Goal: Task Accomplishment & Management: Manage account settings

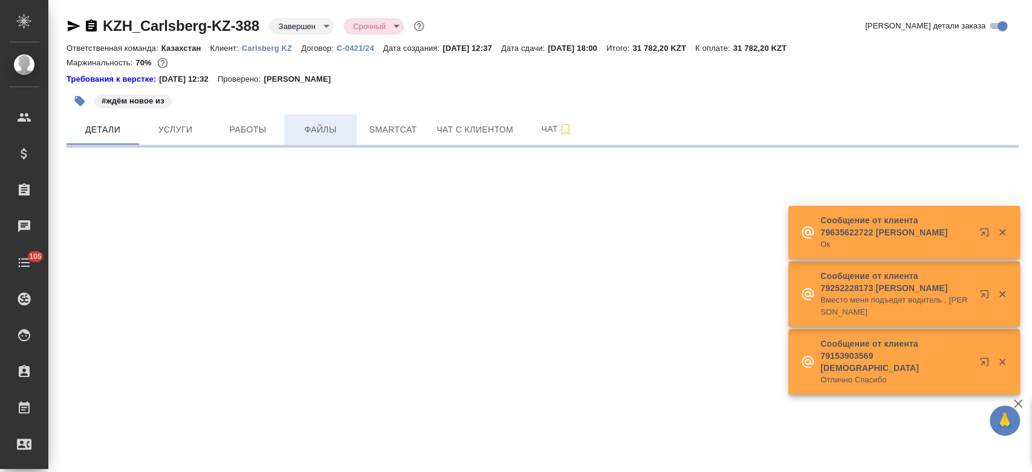
select select "RU"
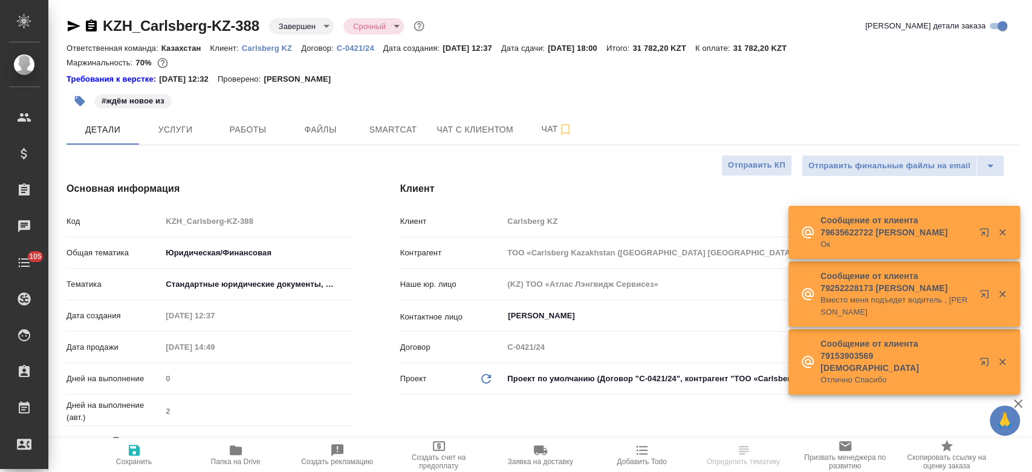
type textarea "x"
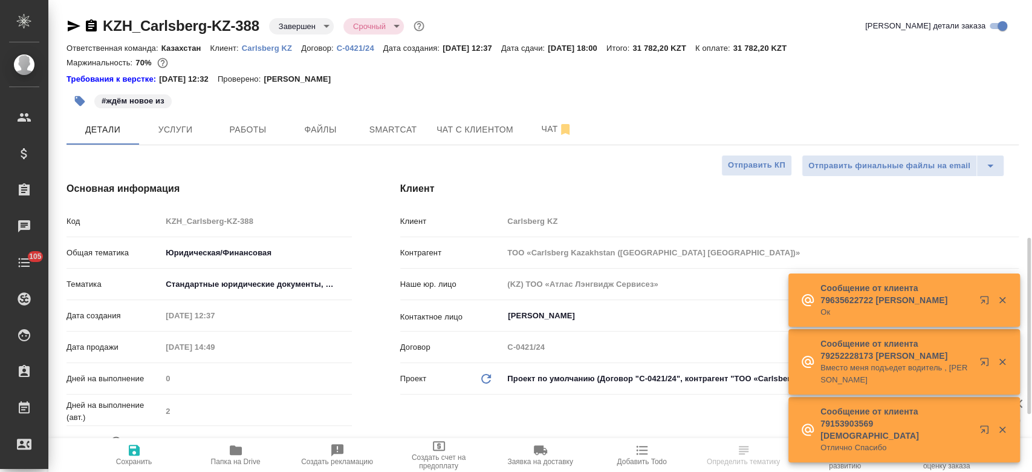
type textarea "x"
type input "[PERSON_NAME]"
type input "Журавлев Денис"
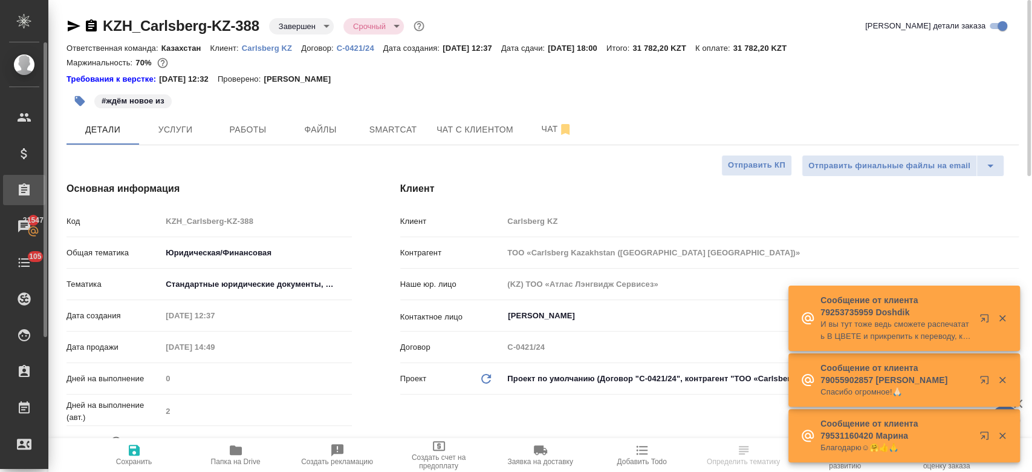
type textarea "x"
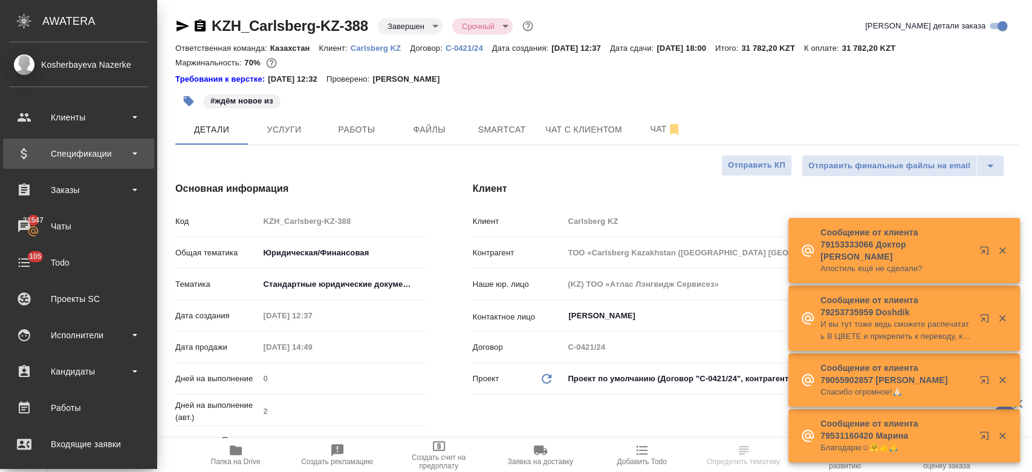
click at [50, 154] on div "Спецификации" at bounding box center [78, 154] width 139 height 18
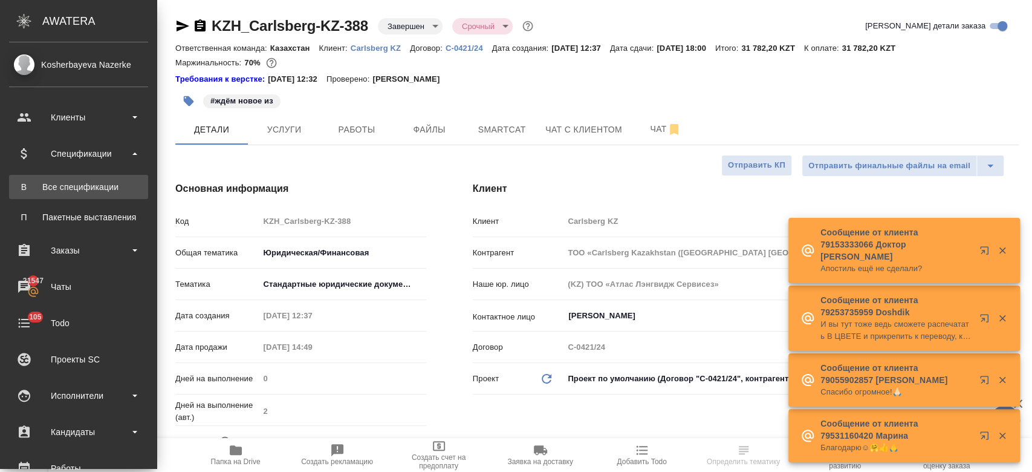
type textarea "x"
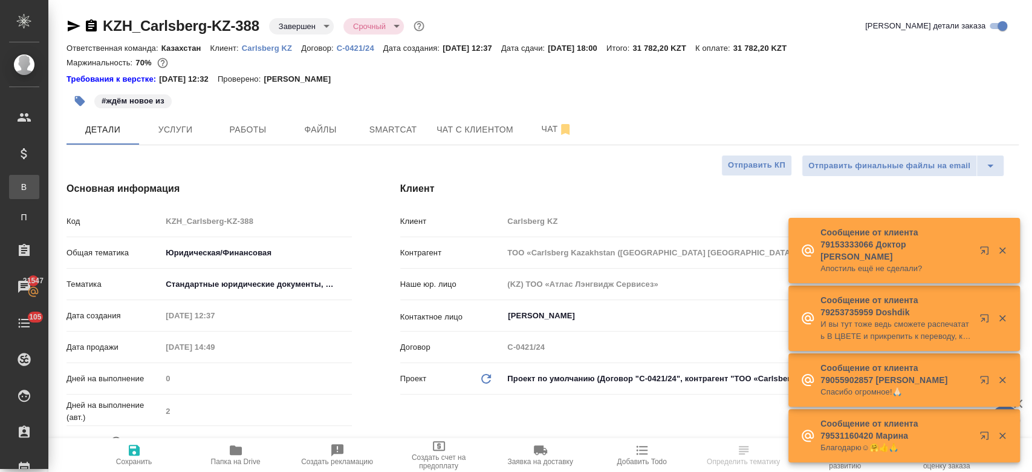
click at [39, 178] on link "В Все спецификации" at bounding box center [24, 187] width 30 height 24
type textarea "x"
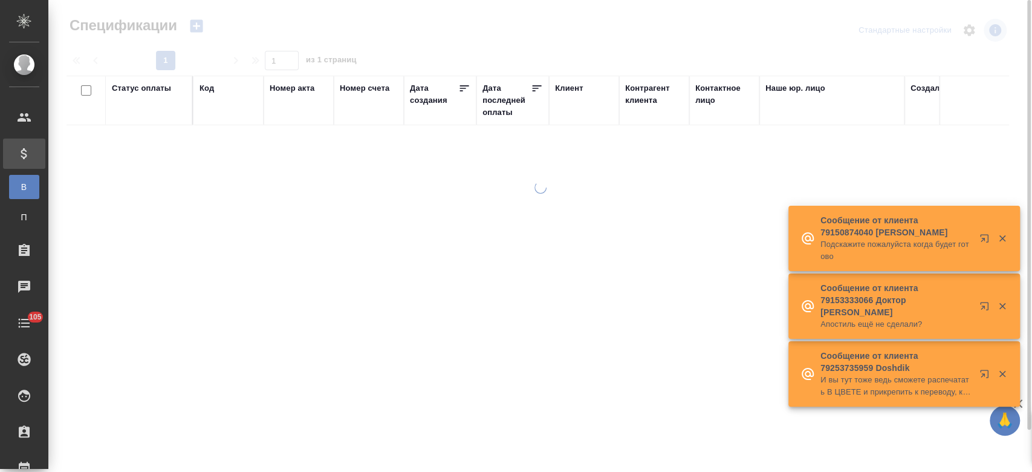
click at [193, 26] on icon "button" at bounding box center [196, 26] width 17 height 17
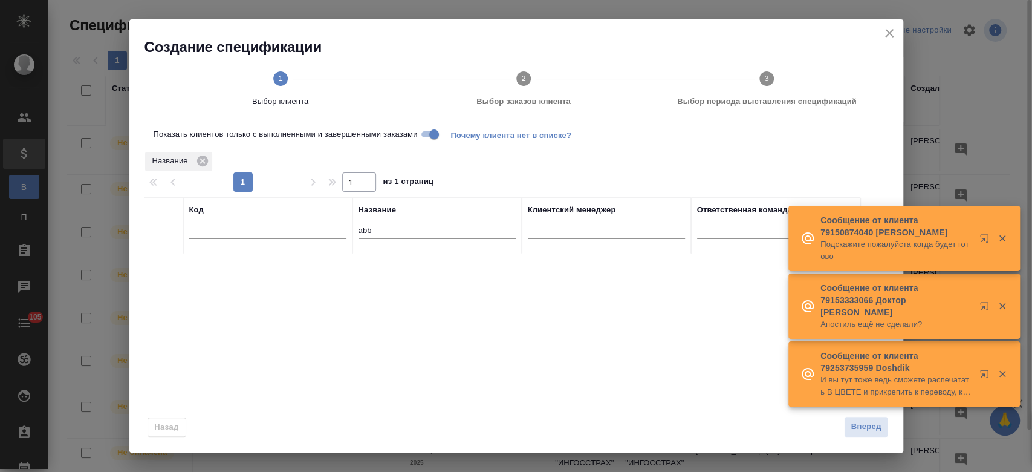
click at [200, 27] on div "Создание спецификации 1 Выбор клиента 2 Выбор заказов клиента 3 Выбор периода в…" at bounding box center [516, 70] width 774 height 103
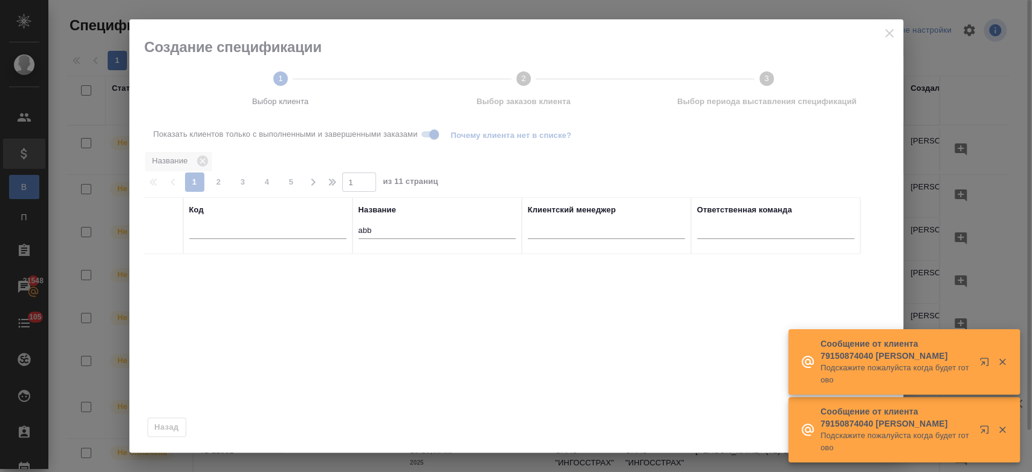
click at [408, 233] on input "abb" at bounding box center [437, 231] width 157 height 15
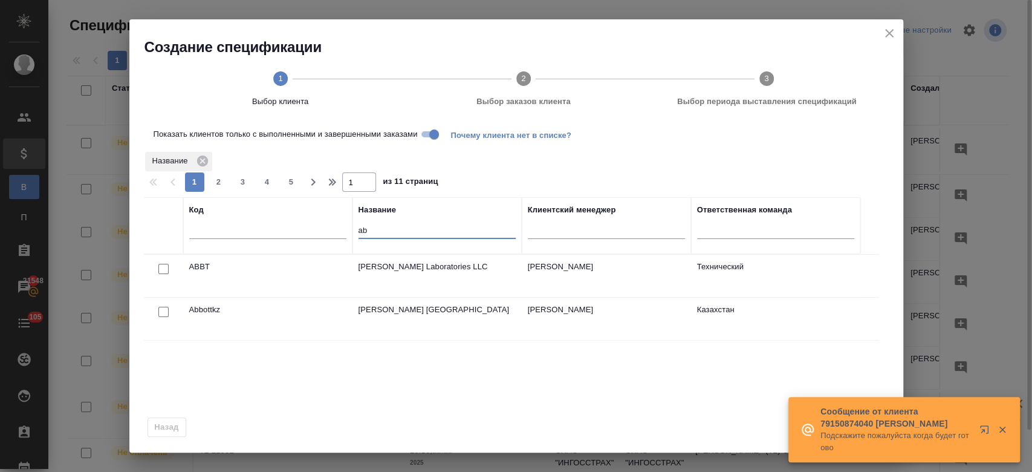
type input "a"
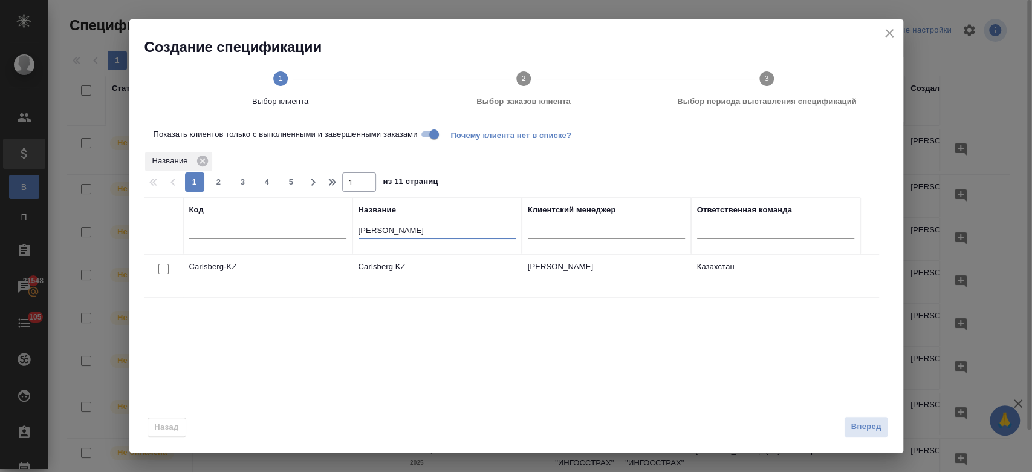
type input "carl"
click at [160, 267] on input "checkbox" at bounding box center [163, 269] width 10 height 10
checkbox input "true"
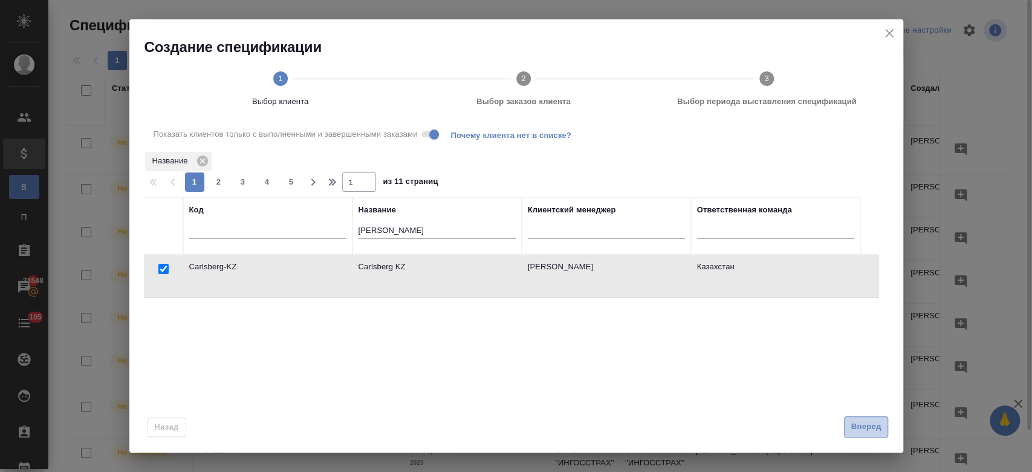
click at [881, 434] on button "Вперед" at bounding box center [866, 426] width 44 height 21
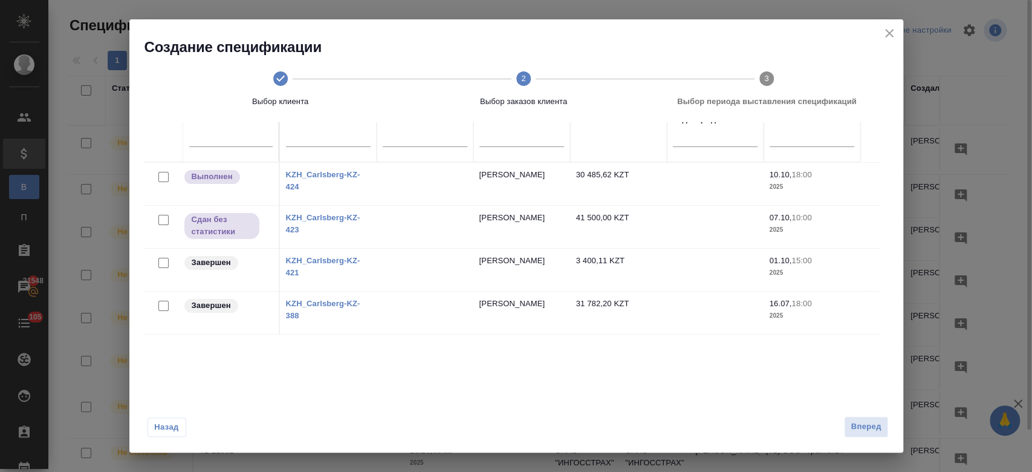
scroll to position [71, 0]
drag, startPoint x: 169, startPoint y: 306, endPoint x: 163, endPoint y: 307, distance: 6.7
click at [163, 307] on div at bounding box center [163, 307] width 27 height 17
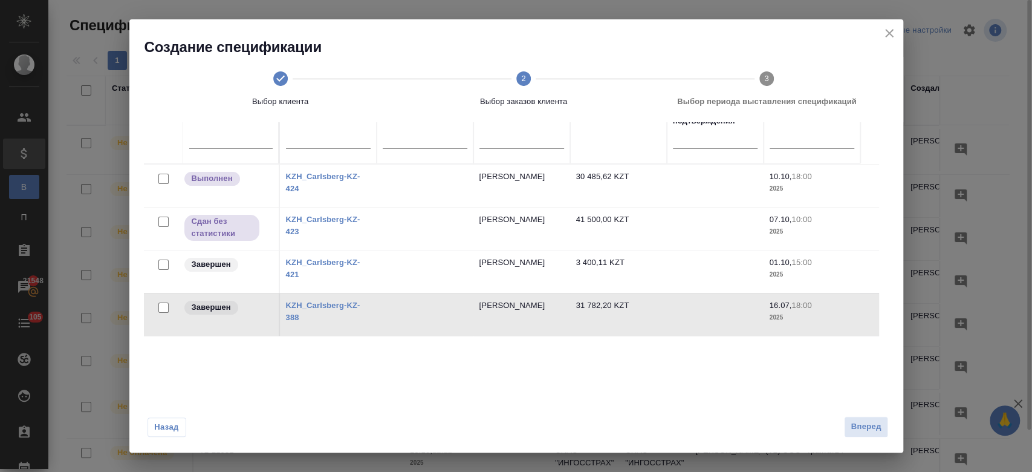
click at [163, 307] on input "checkbox" at bounding box center [163, 307] width 10 height 10
checkbox input "true"
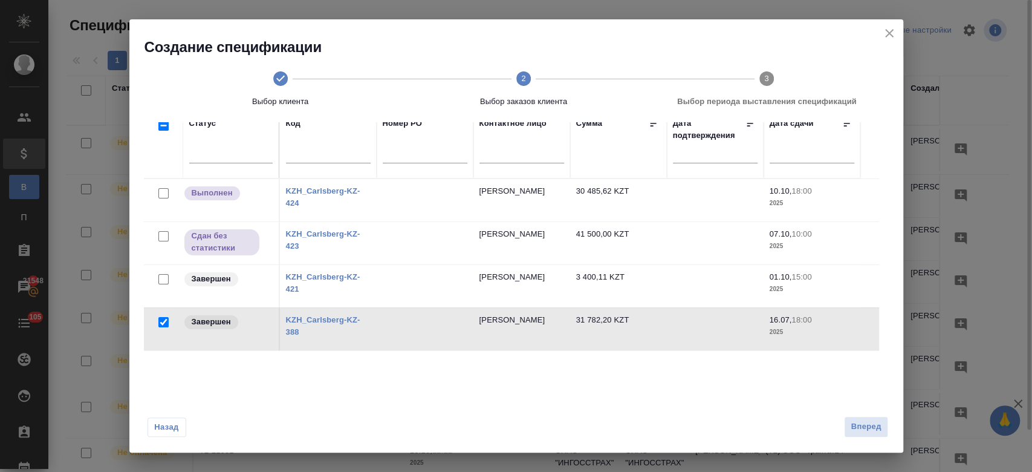
scroll to position [85, 0]
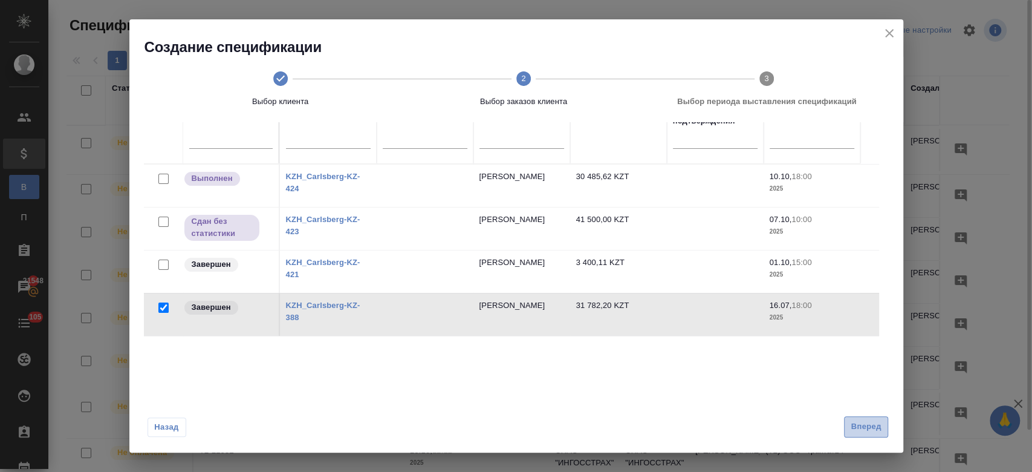
click at [859, 422] on span "Вперед" at bounding box center [866, 427] width 30 height 14
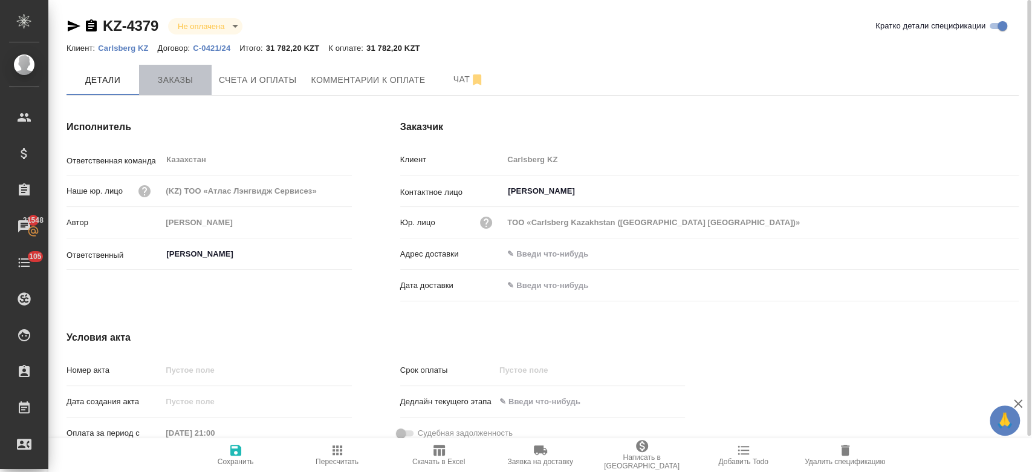
click at [181, 83] on span "Заказы" at bounding box center [175, 80] width 58 height 15
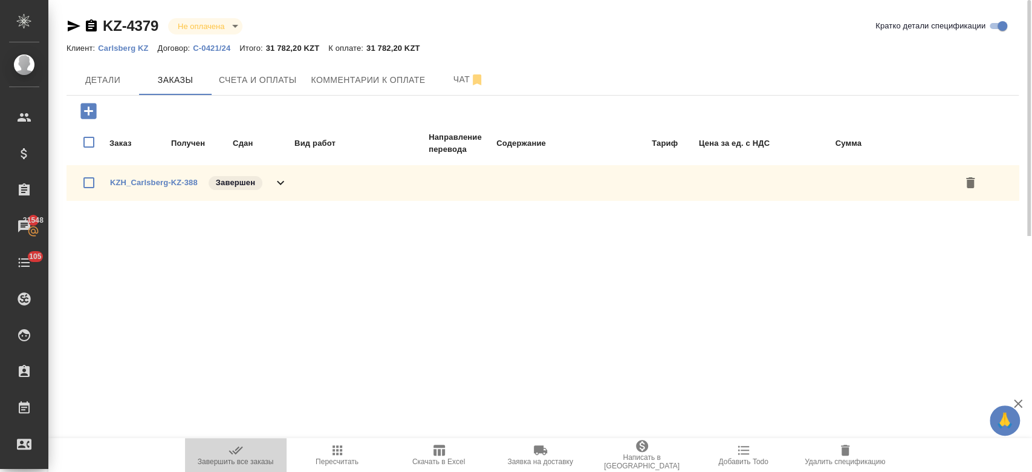
click at [227, 465] on span "Завершить все заказы" at bounding box center [236, 461] width 76 height 8
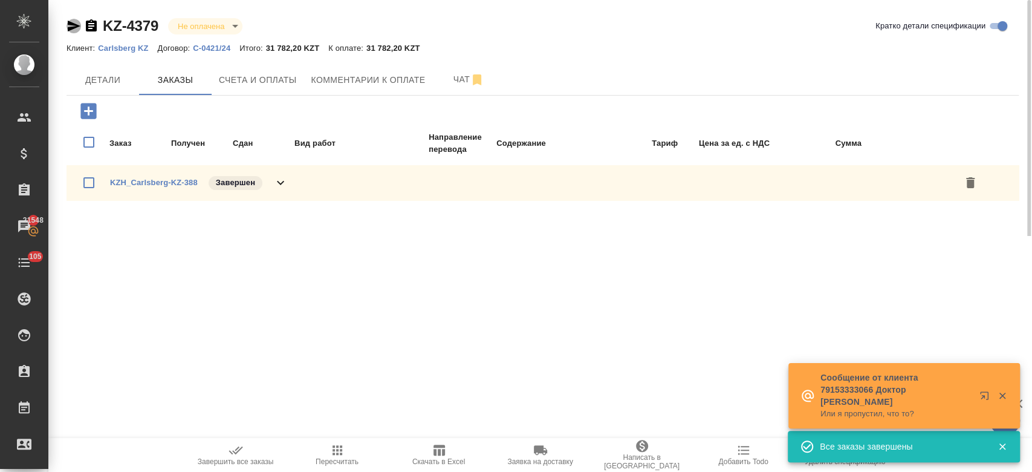
click at [70, 33] on icon "button" at bounding box center [74, 26] width 15 height 15
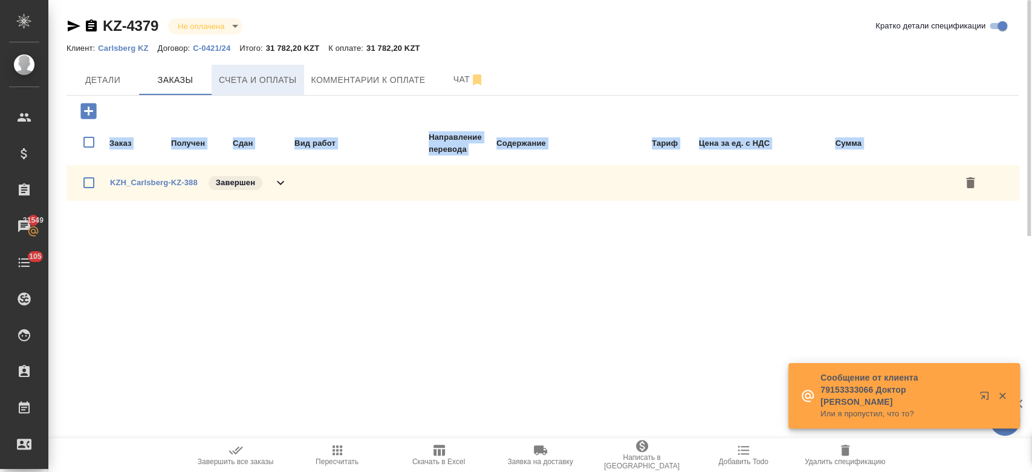
drag, startPoint x: 283, startPoint y: 304, endPoint x: 289, endPoint y: 84, distance: 220.2
click at [289, 84] on div ".cls-1 fill:#fff; AWATERA Kosherbayeva Nazerke Клиенты Спецификации Заказы 2154…" at bounding box center [516, 236] width 1032 height 472
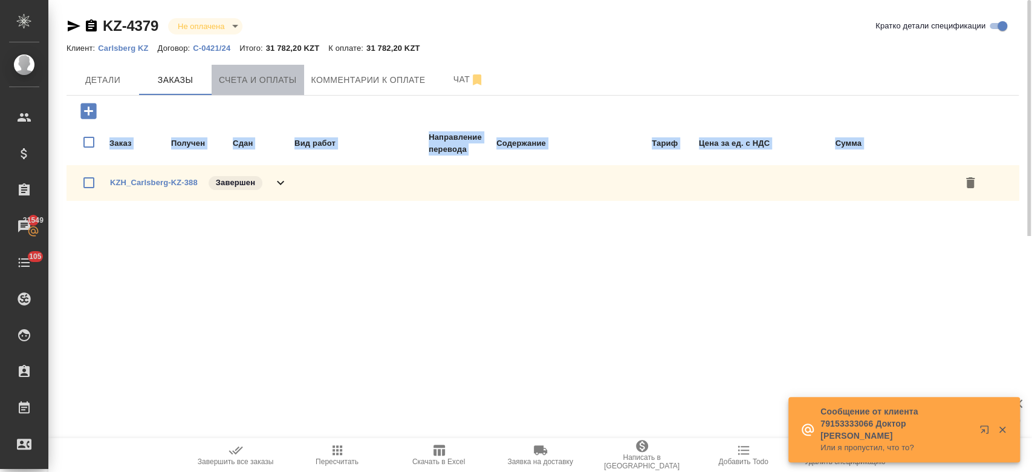
click at [289, 84] on span "Счета и оплаты" at bounding box center [258, 80] width 78 height 15
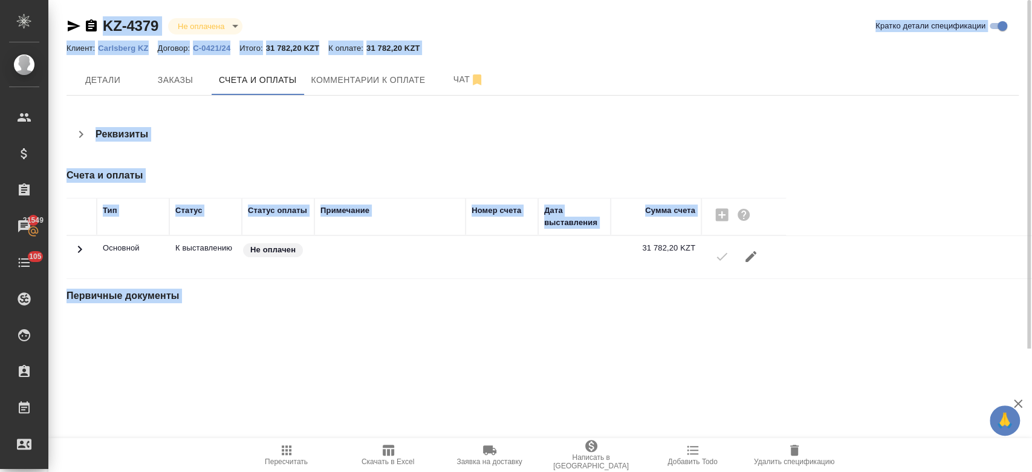
click at [221, 331] on div "KZ-4379 Не оплачена notPayed Кратко детали спецификации Клиент: Carlsberg KZ До…" at bounding box center [543, 174] width 966 height 348
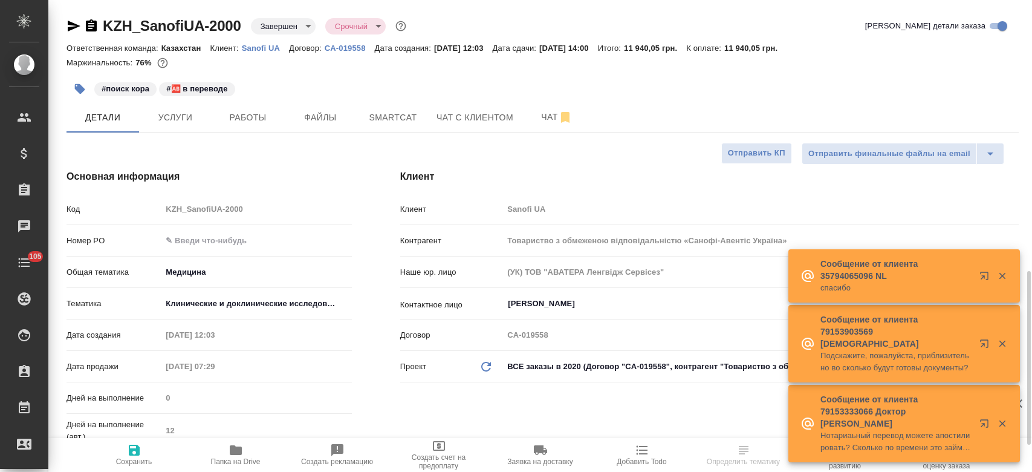
select select "RU"
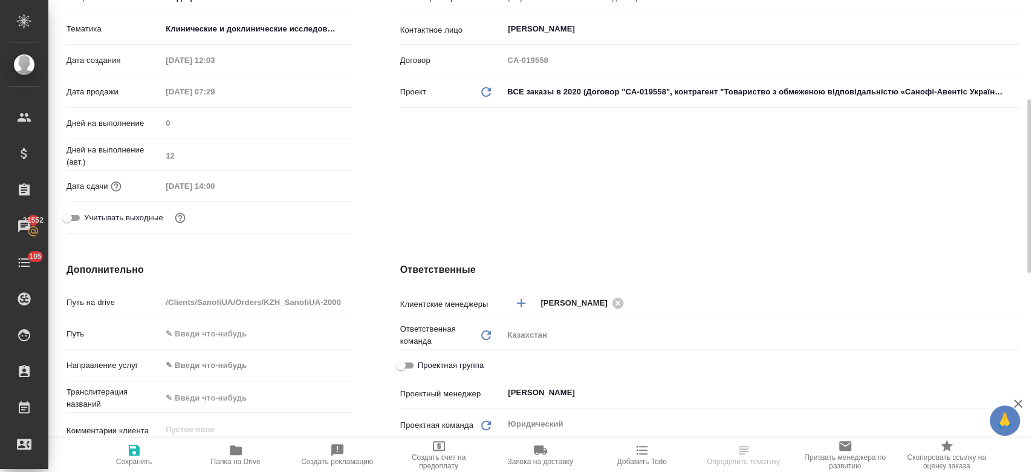
scroll to position [273, 0]
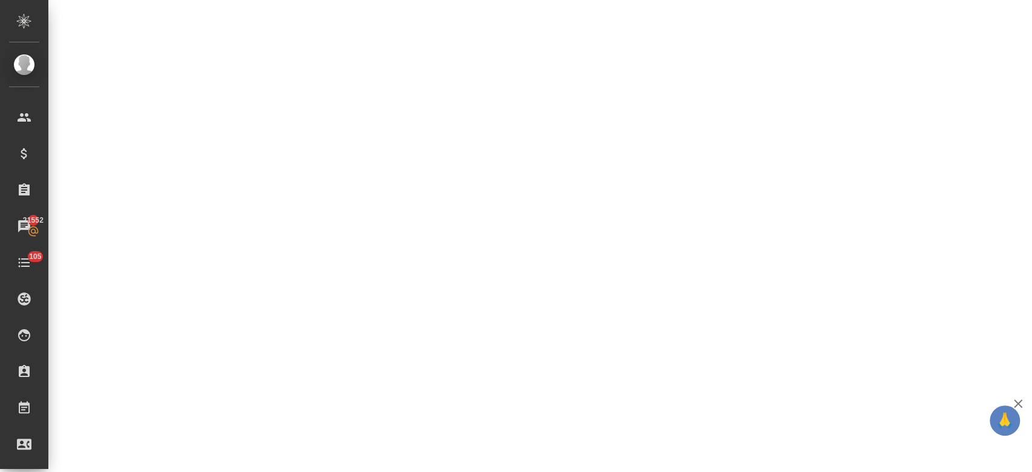
select select "RU"
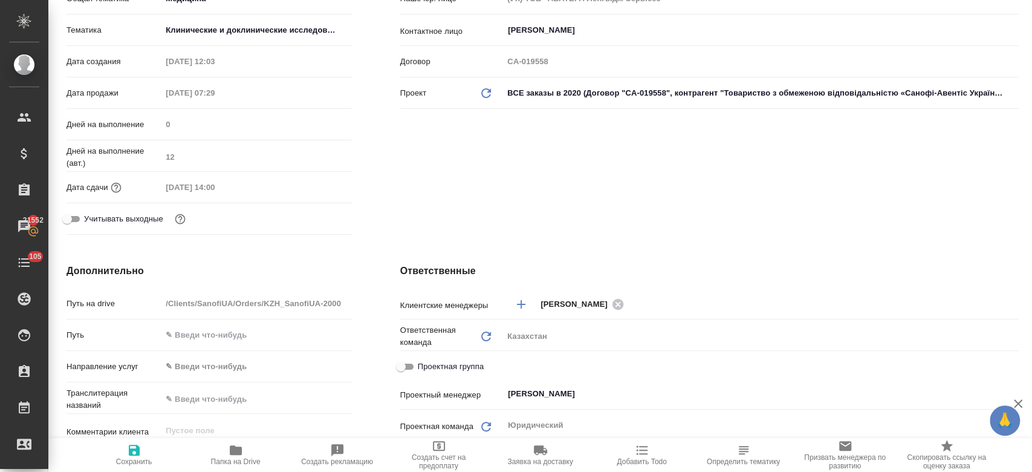
type textarea "x"
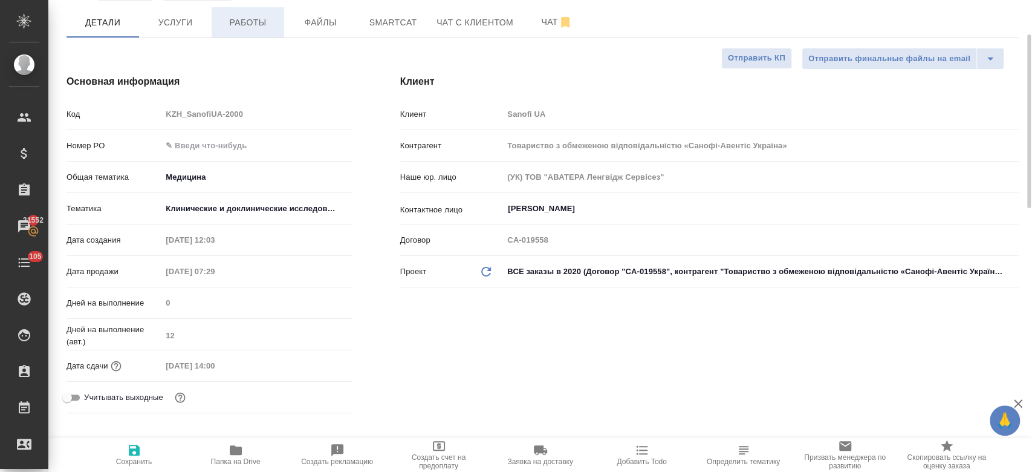
type textarea "x"
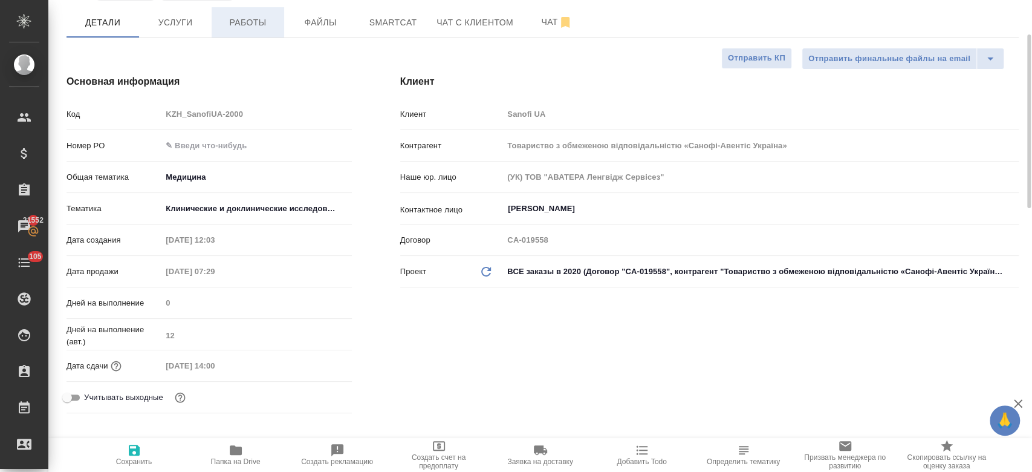
type textarea "x"
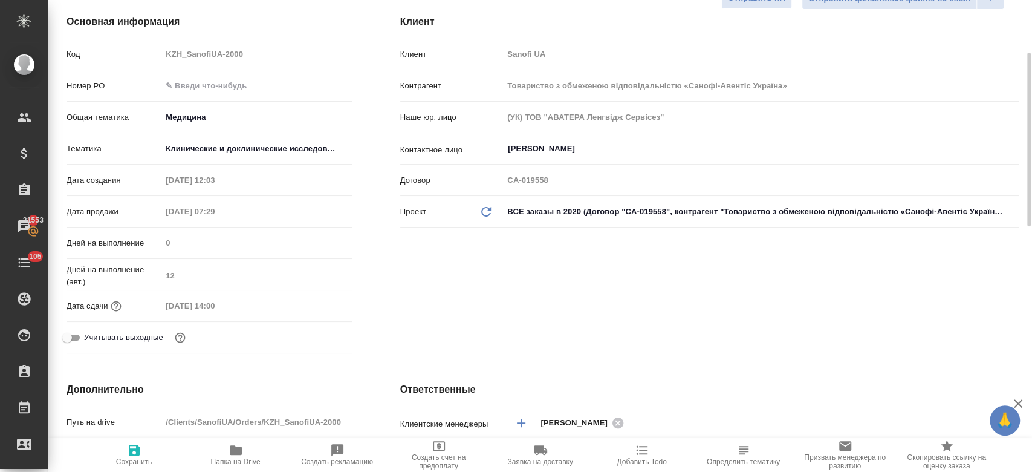
scroll to position [0, 0]
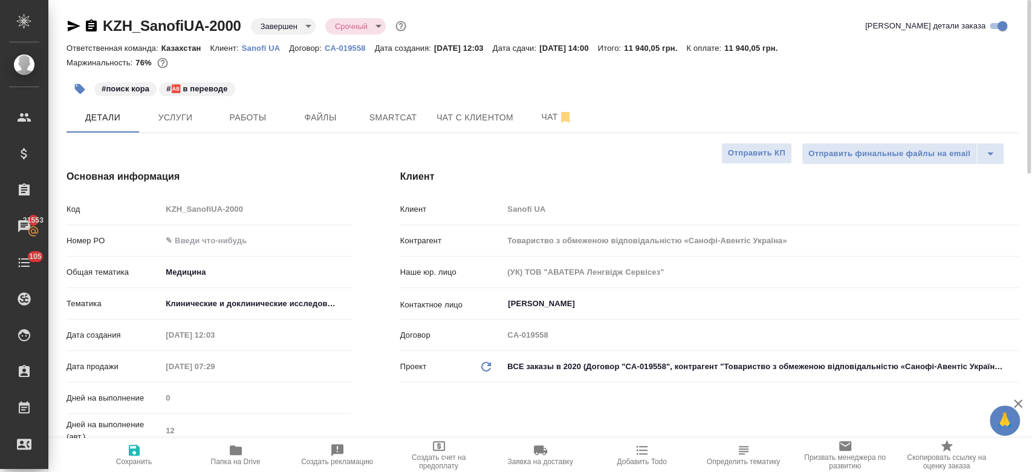
click at [290, 83] on div "#поиск кора #🆎 в переводе" at bounding box center [384, 89] width 635 height 27
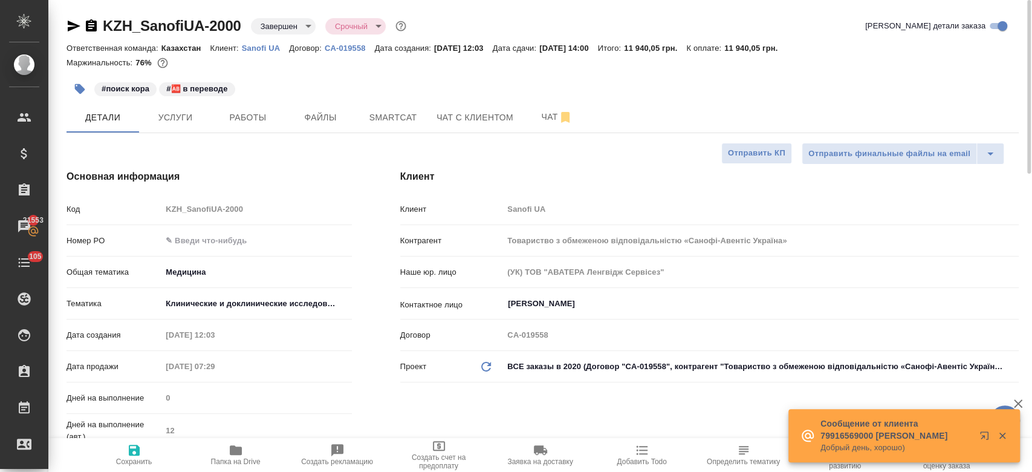
type textarea "x"
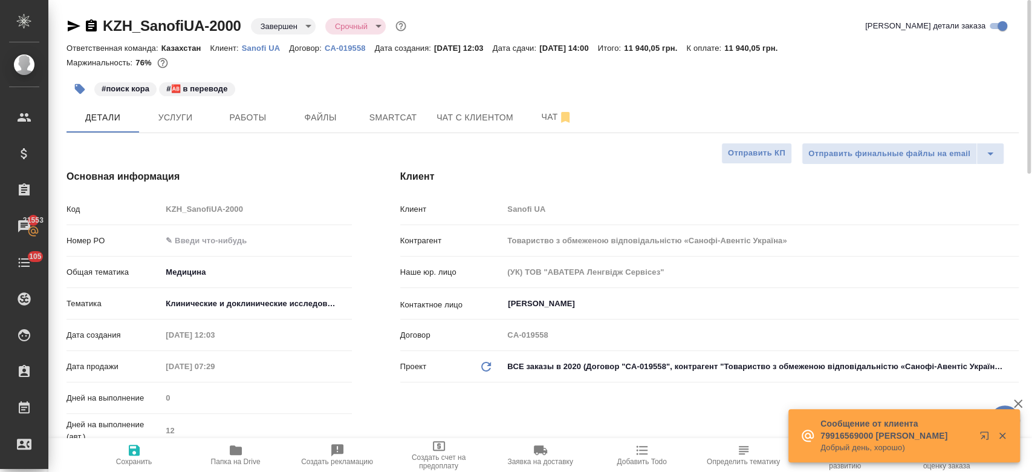
type textarea "x"
click at [291, 76] on div "#поиск кора #🆎 в переводе" at bounding box center [384, 89] width 635 height 27
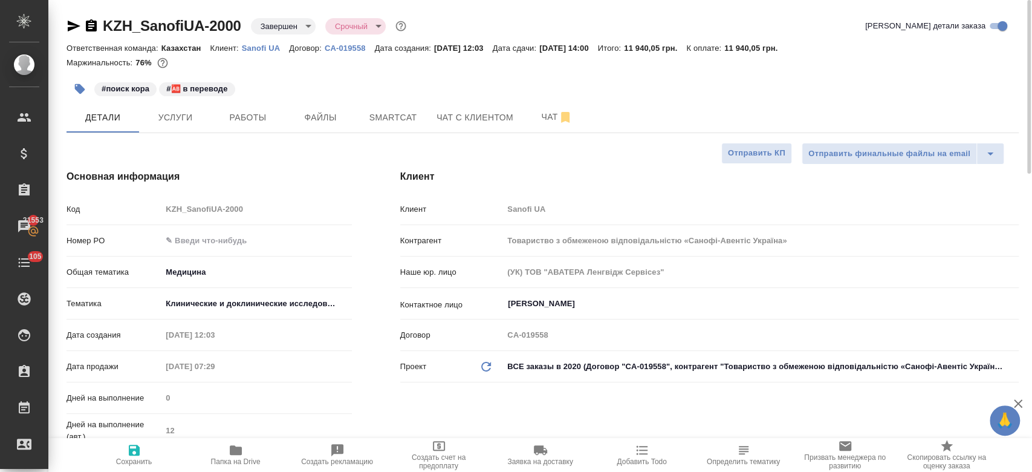
click at [296, 80] on div "#поиск кора #🆎 в переводе" at bounding box center [384, 89] width 635 height 27
type textarea "x"
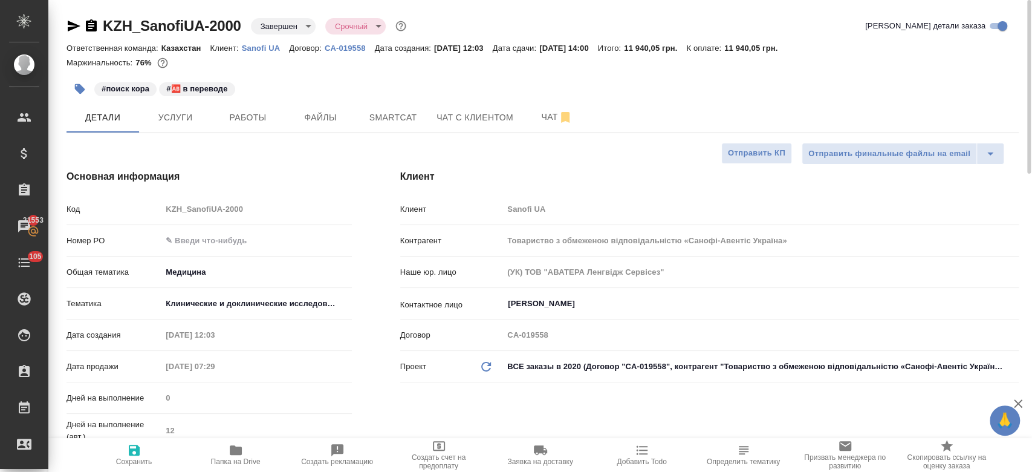
type textarea "x"
click at [349, 84] on div "#поиск кора #🆎 в переводе" at bounding box center [384, 89] width 635 height 27
type textarea "x"
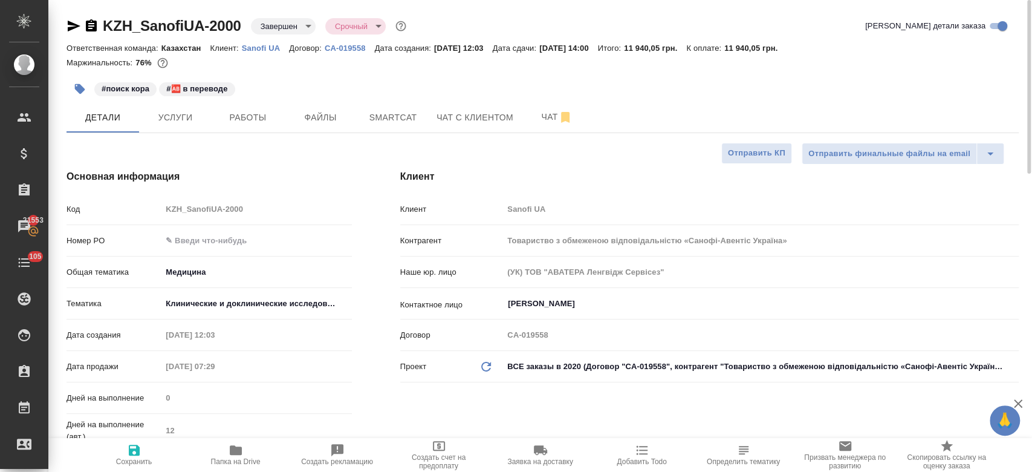
type textarea "x"
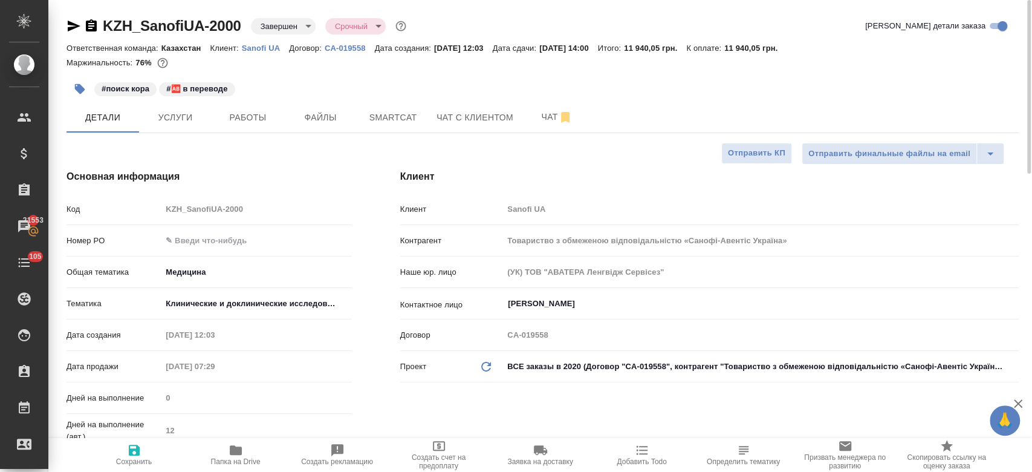
type textarea "x"
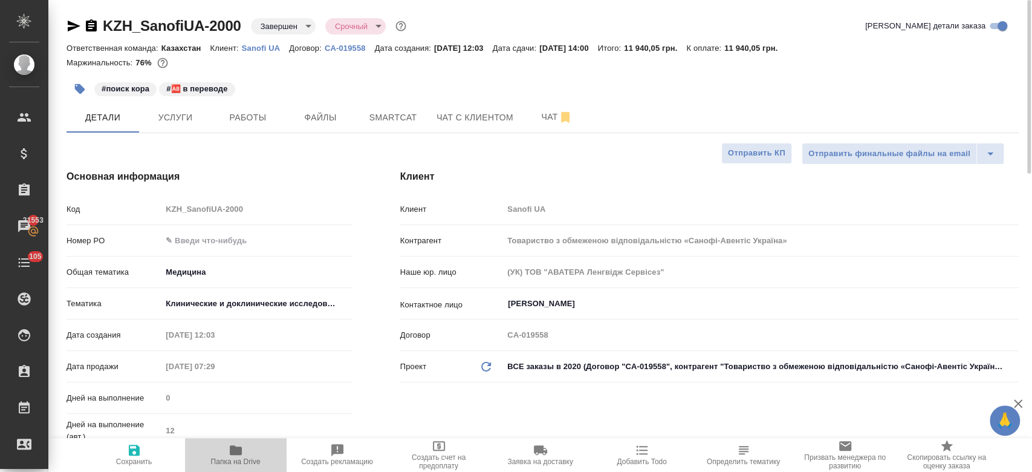
click at [236, 450] on icon "button" at bounding box center [236, 450] width 12 height 10
type textarea "x"
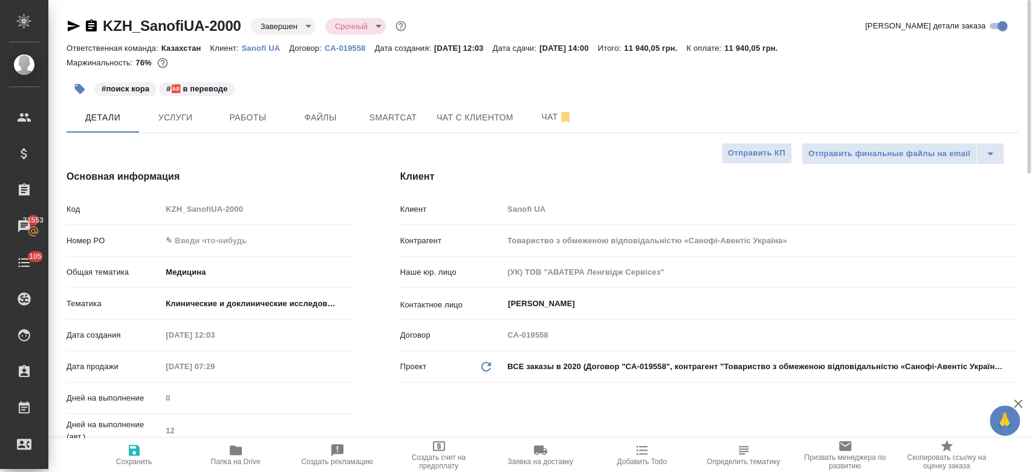
type textarea "x"
click at [548, 114] on span "Чат" at bounding box center [557, 116] width 58 height 15
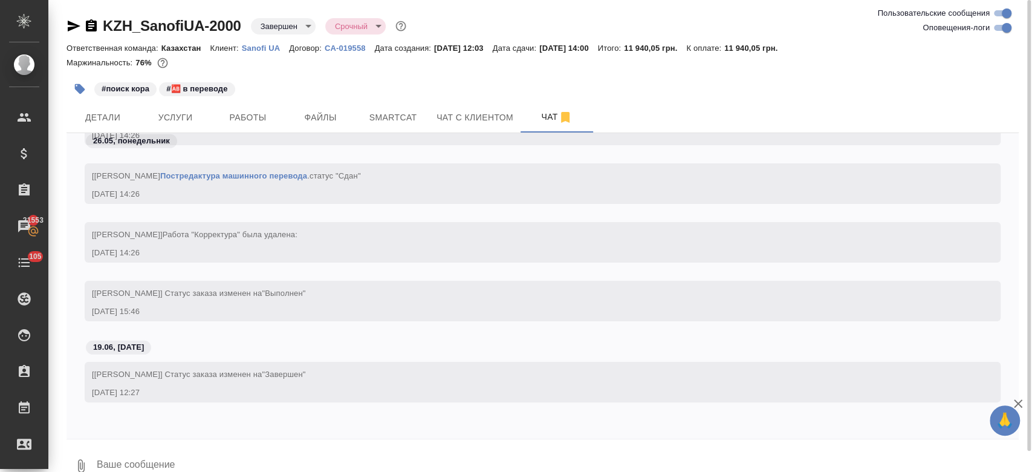
scroll to position [2439, 0]
click at [300, 60] on div "Маржинальность: 76%" at bounding box center [543, 63] width 952 height 16
click at [126, 121] on span "Детали" at bounding box center [103, 117] width 58 height 15
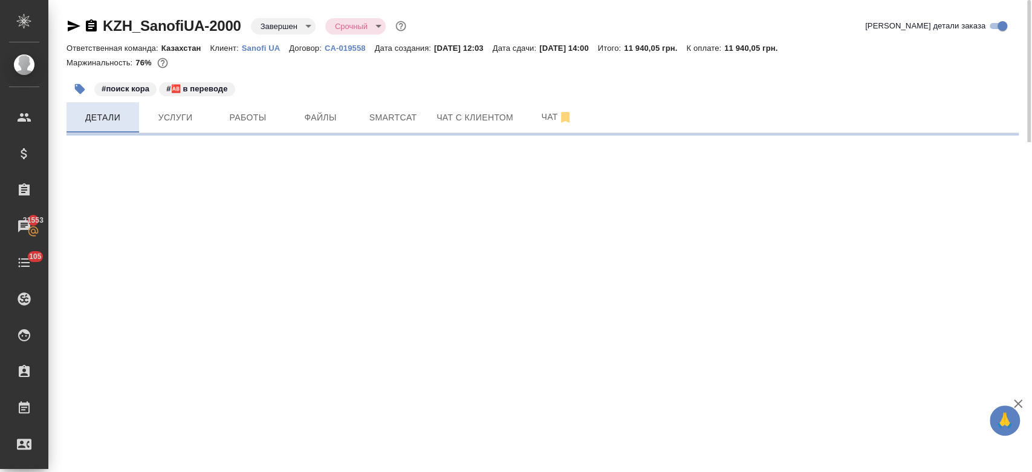
select select "RU"
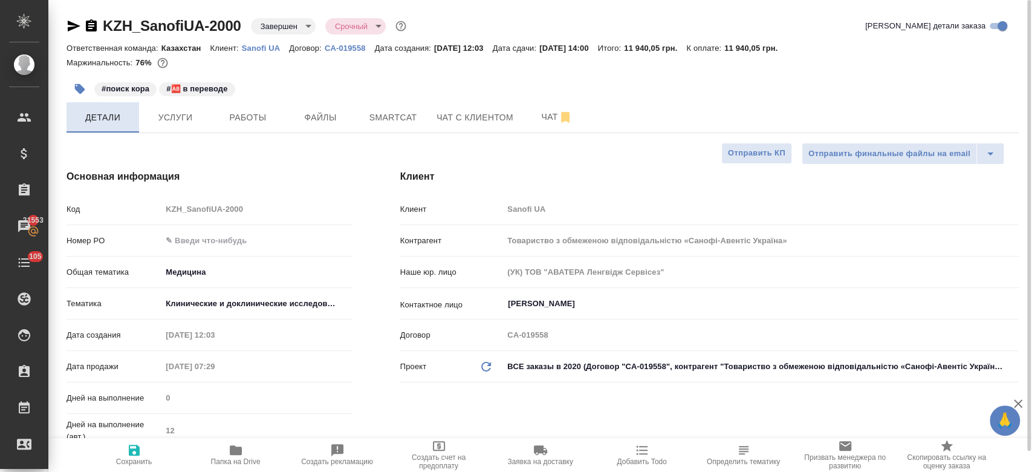
type textarea "x"
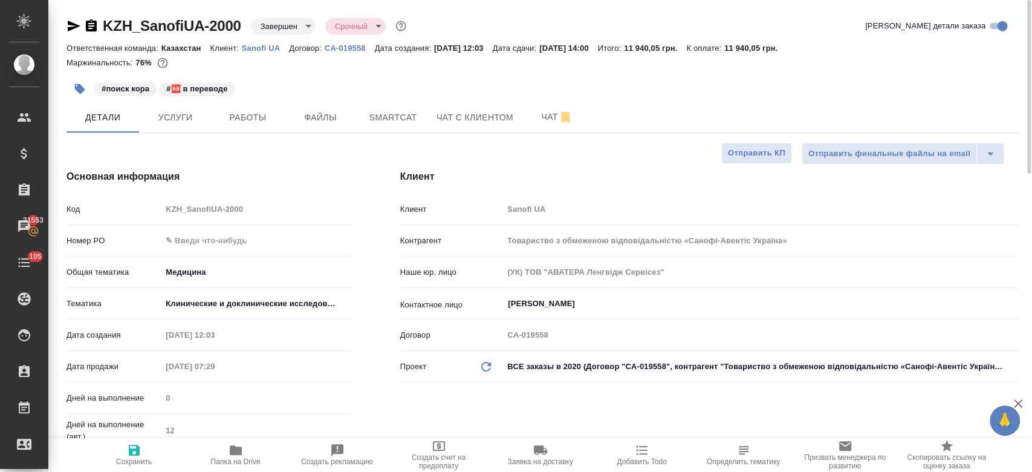
type textarea "x"
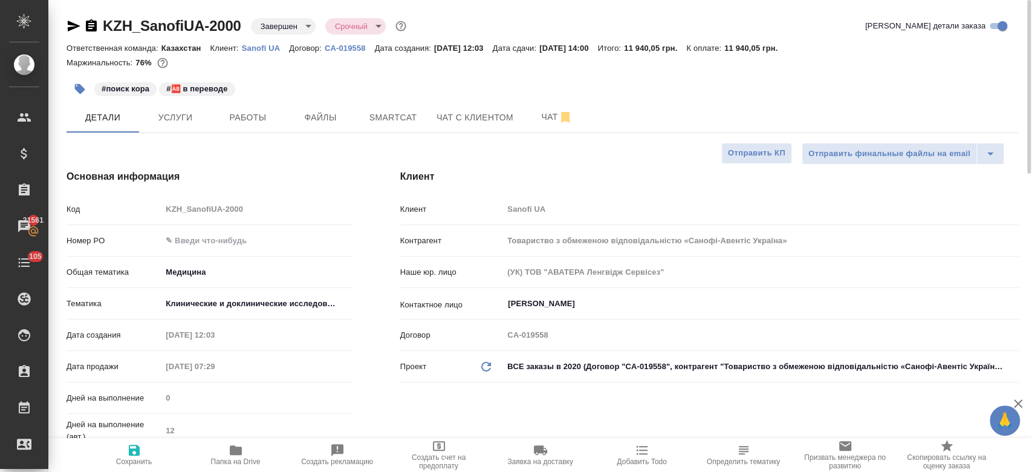
type textarea "x"
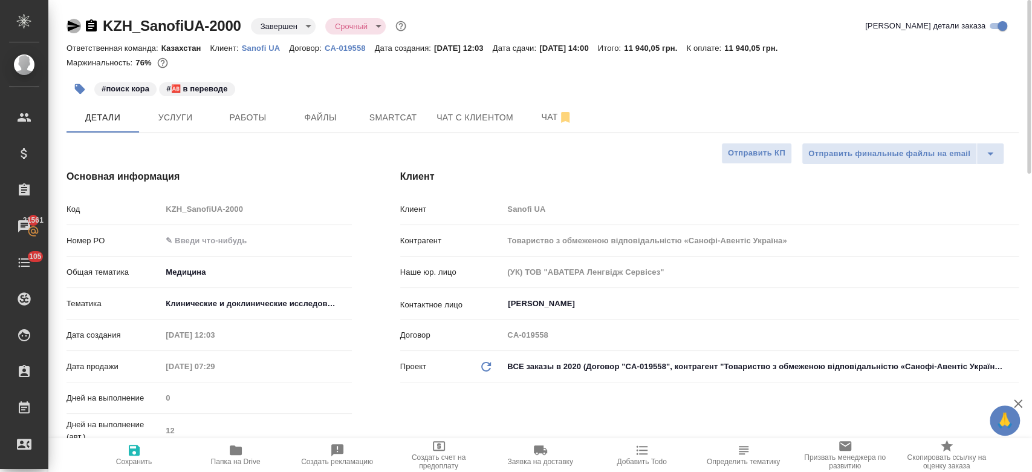
click at [69, 27] on icon "button" at bounding box center [74, 26] width 13 height 11
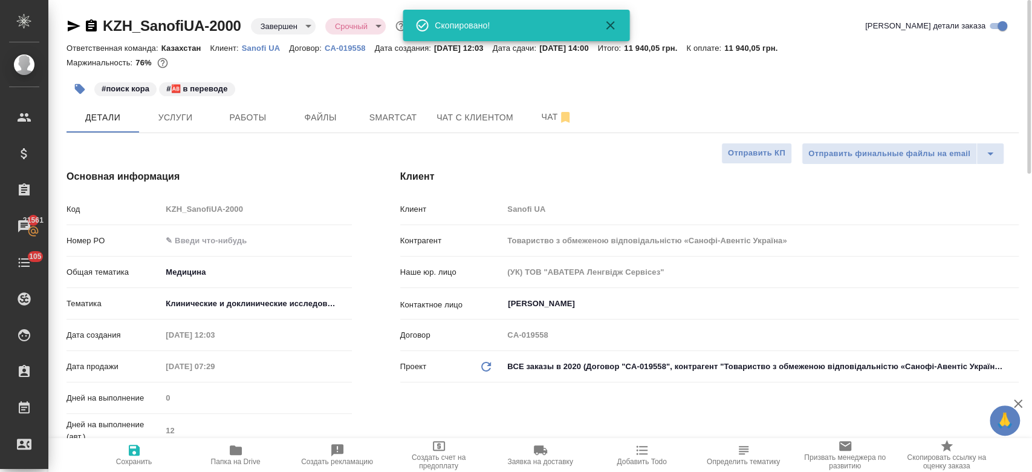
type textarea "x"
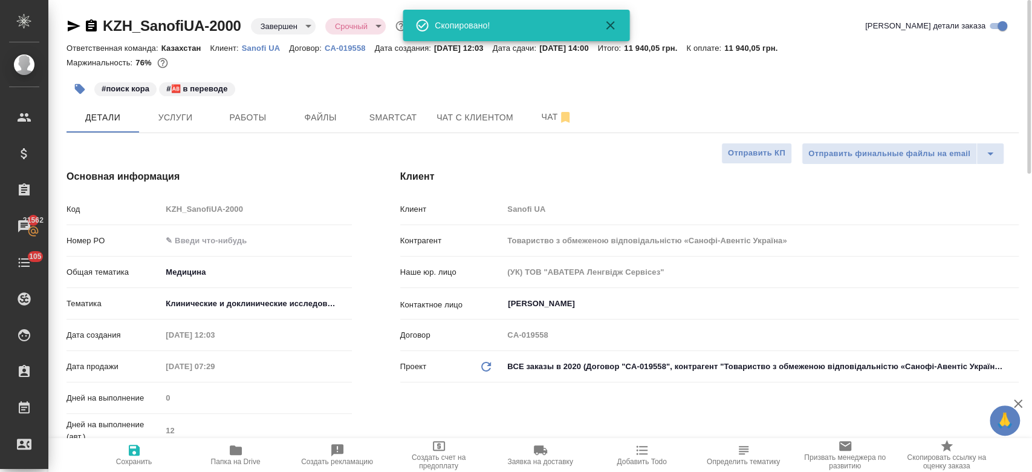
type textarea "x"
